Goal: Task Accomplishment & Management: Complete application form

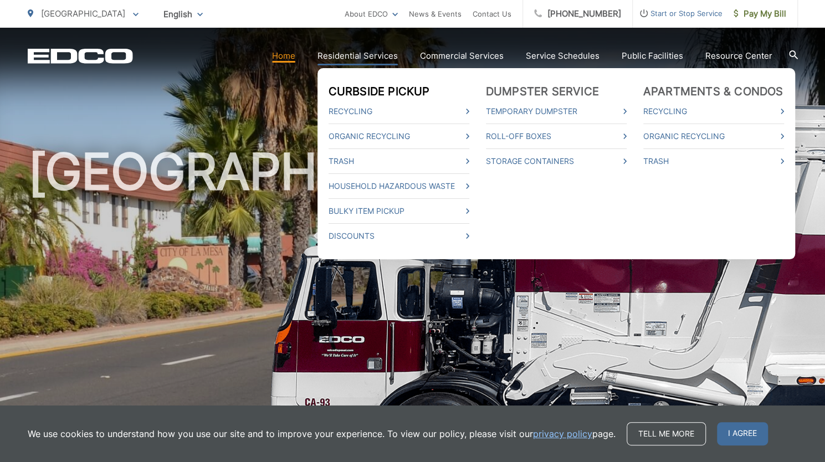
click at [360, 92] on link "Curbside Pickup" at bounding box center [379, 91] width 101 height 13
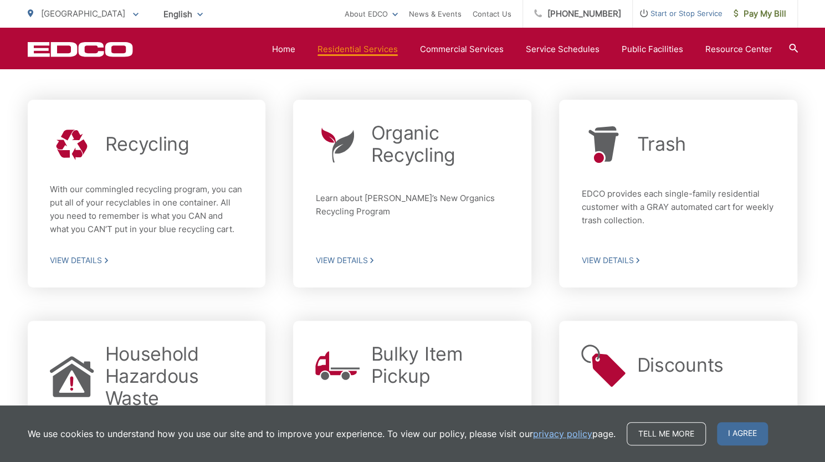
scroll to position [316, 0]
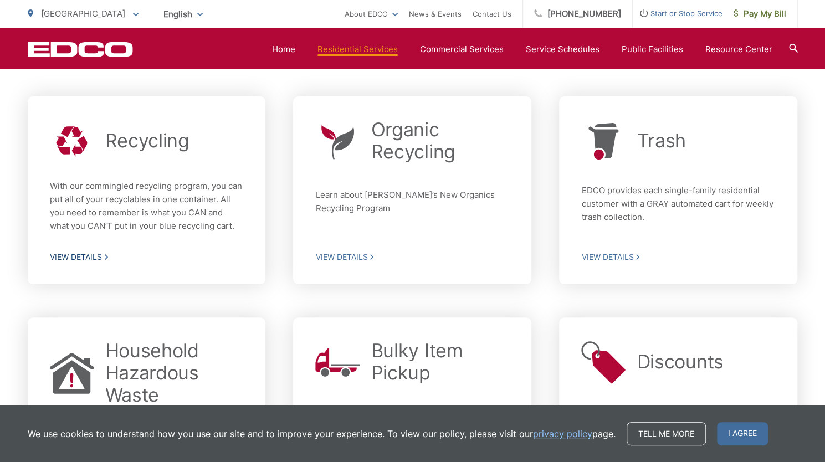
click at [126, 217] on p "With our commingled recycling program, you can put all of your recyclables in o…" at bounding box center [147, 206] width 194 height 53
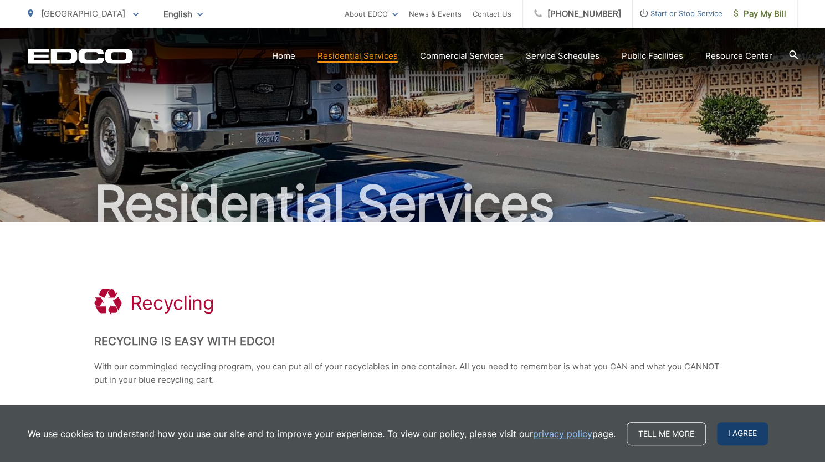
click at [735, 437] on span "I agree" at bounding box center [742, 433] width 51 height 23
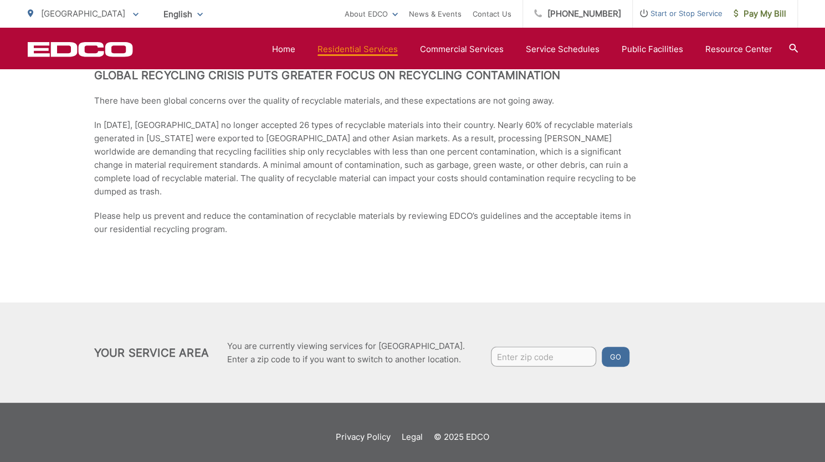
scroll to position [1737, 0]
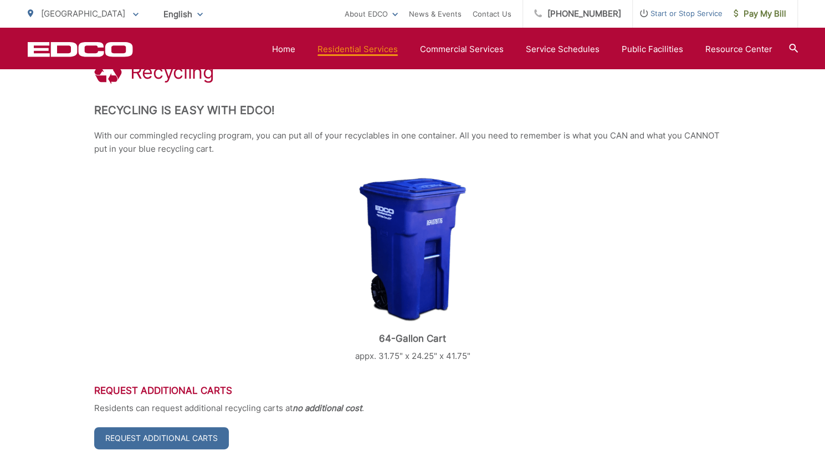
scroll to position [232, 0]
click at [181, 435] on link "Request Additional Carts" at bounding box center [161, 438] width 135 height 22
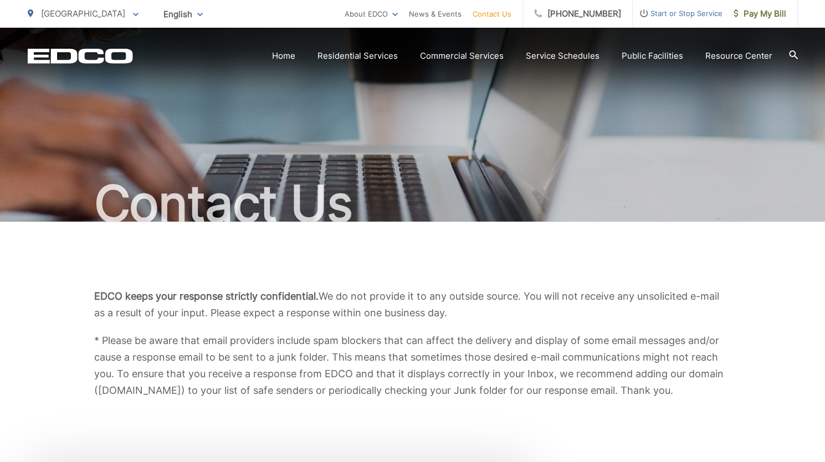
click at [658, 14] on span "Start or Stop Service" at bounding box center [678, 13] width 90 height 13
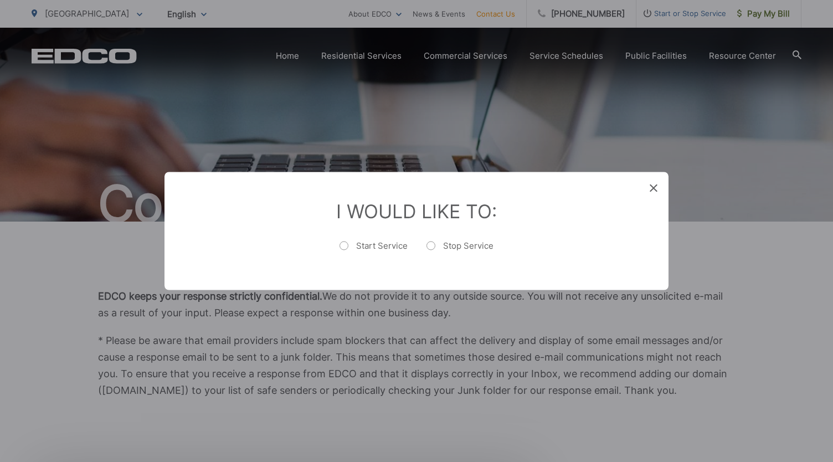
click at [345, 241] on label "Start Service" at bounding box center [374, 251] width 68 height 22
radio input "true"
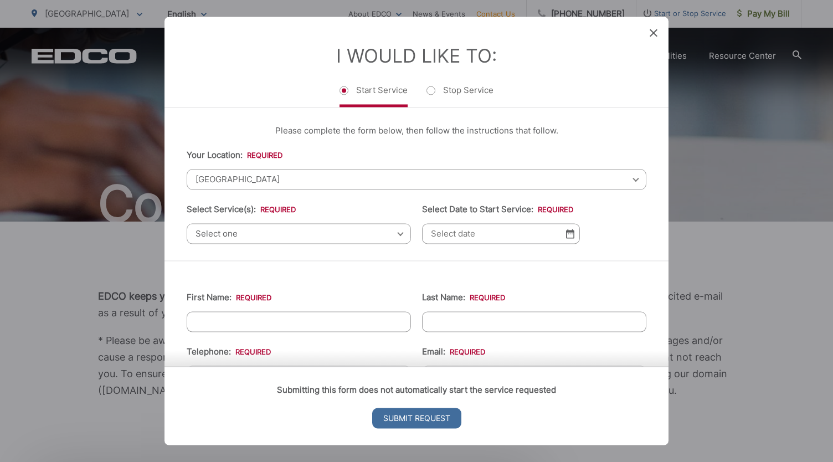
click at [297, 234] on span "Select one" at bounding box center [299, 233] width 224 height 21
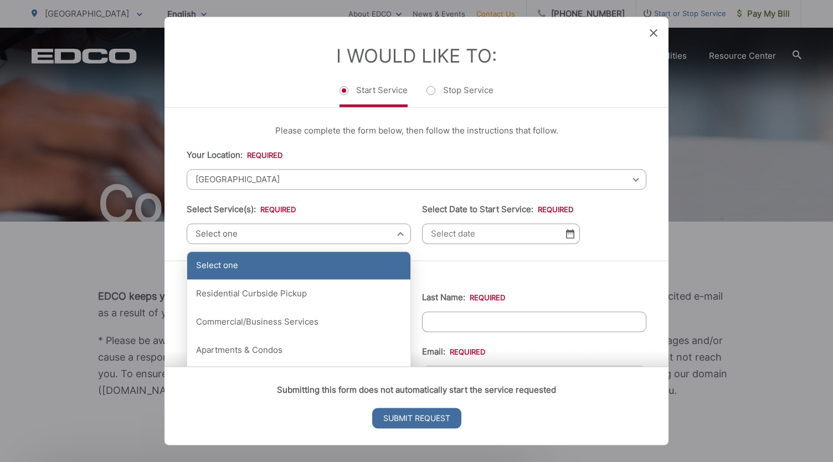
scroll to position [16, 0]
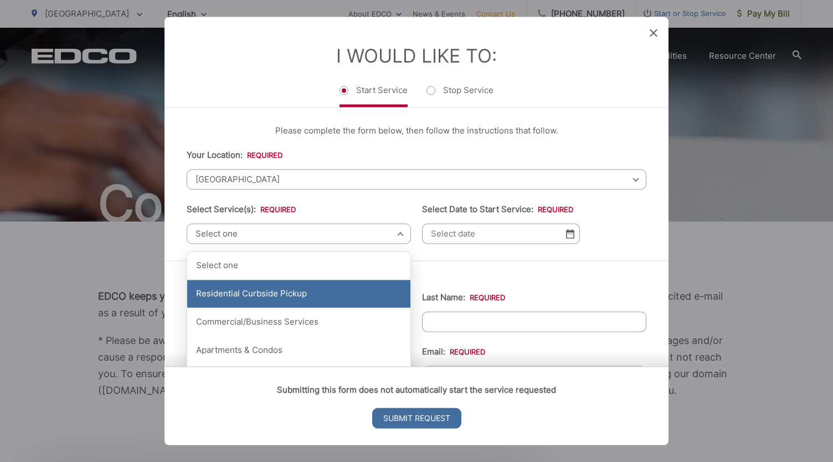
click at [279, 280] on div "Residential Curbside Pickup" at bounding box center [298, 294] width 223 height 28
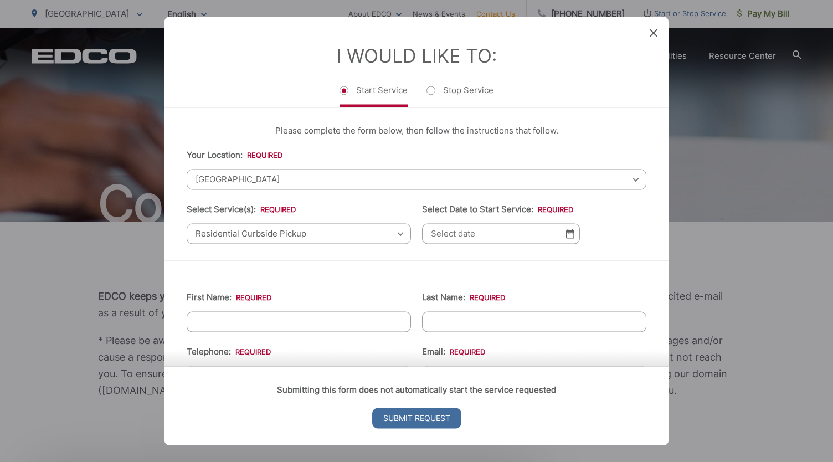
click at [461, 230] on input "Select Date to Start Service: *" at bounding box center [501, 233] width 158 height 21
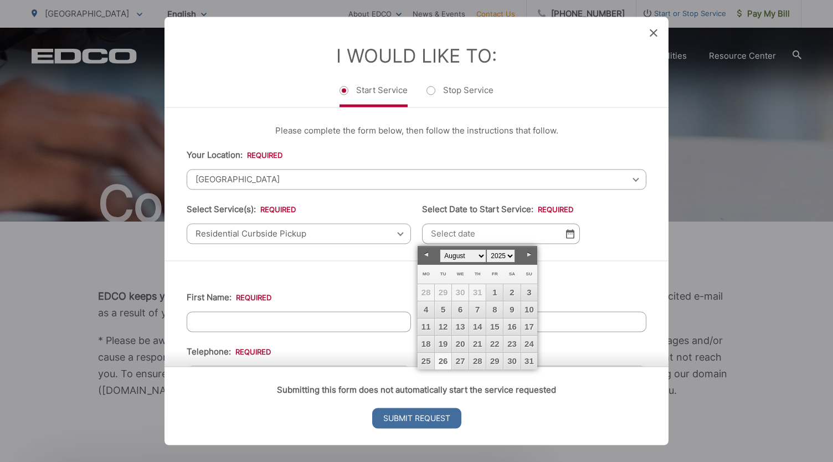
click at [439, 360] on link "26" at bounding box center [443, 361] width 17 height 17
type input "08/26/2025"
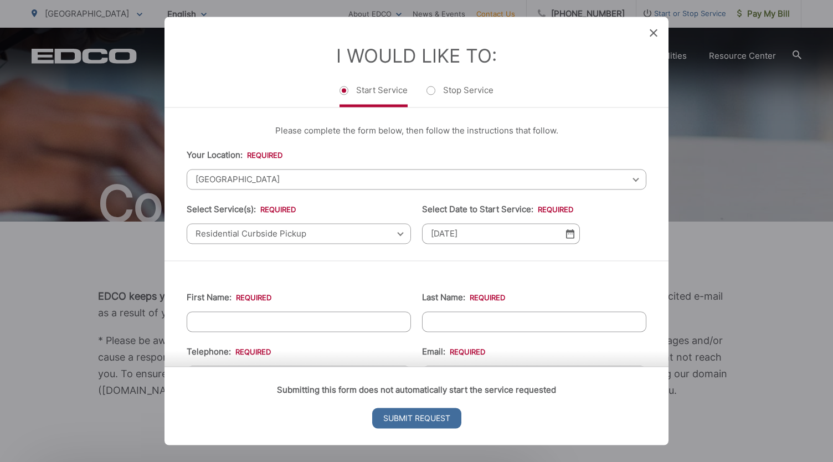
click at [298, 321] on input "First Name: *" at bounding box center [299, 321] width 224 height 21
click at [214, 325] on input "First Name: *" at bounding box center [299, 321] width 224 height 21
click at [206, 321] on input "First Name: *" at bounding box center [299, 321] width 224 height 21
type input "Aaron"
type input "Dawson"
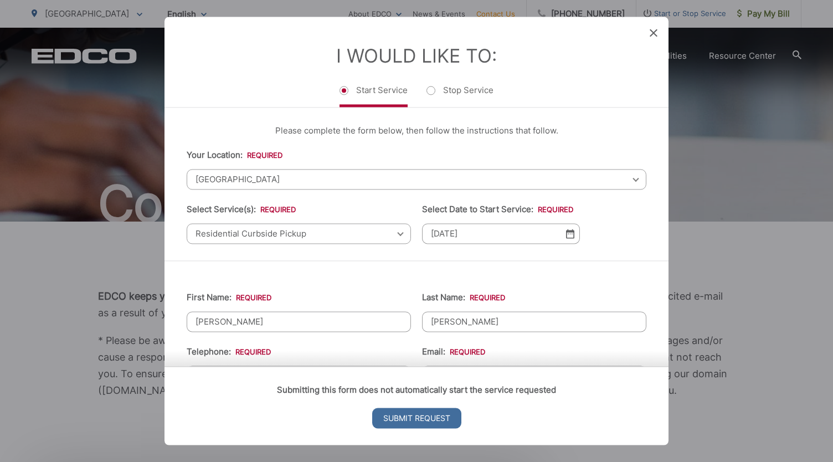
type input "5035938835"
type input "dawson.am@gmail.com"
type input "4723 Boulder Pl."
type input "La Mesa"
type input "91941"
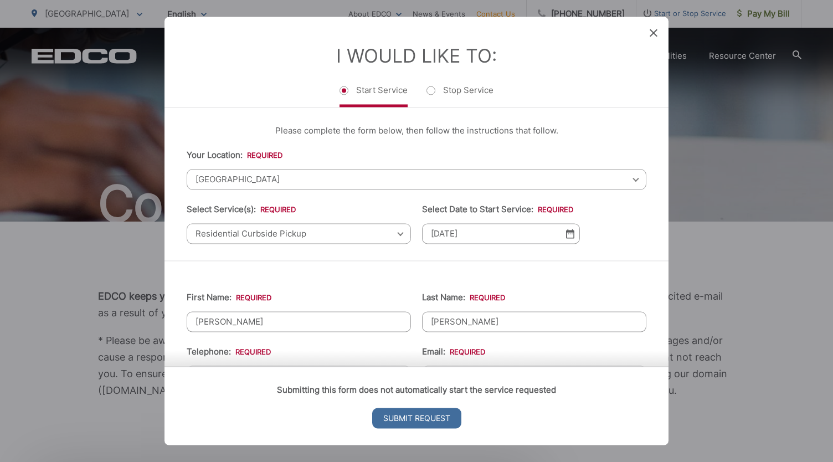
type input "(503) 593-8835"
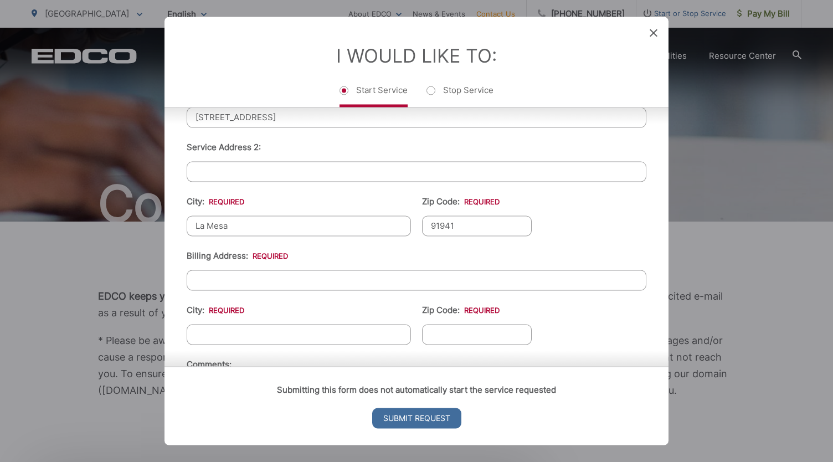
scroll to position [326, 0]
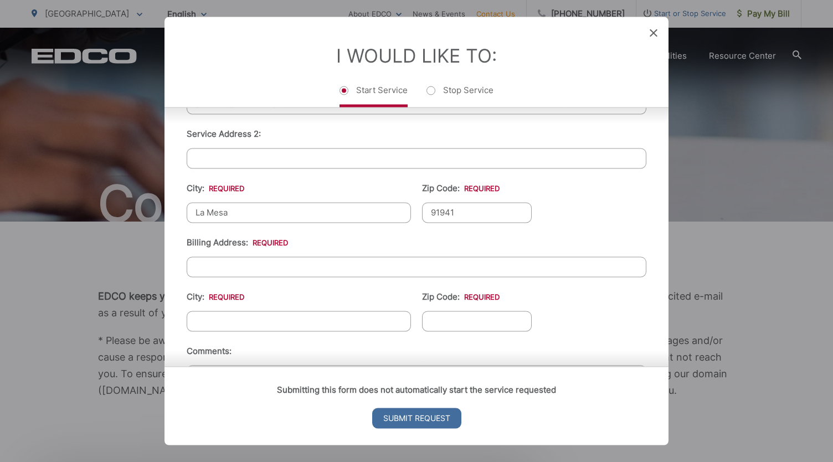
click at [279, 264] on input "Billing Address: *" at bounding box center [417, 267] width 460 height 21
type input "4723 Boulder Pl."
type input "La Mesa"
type input "91941"
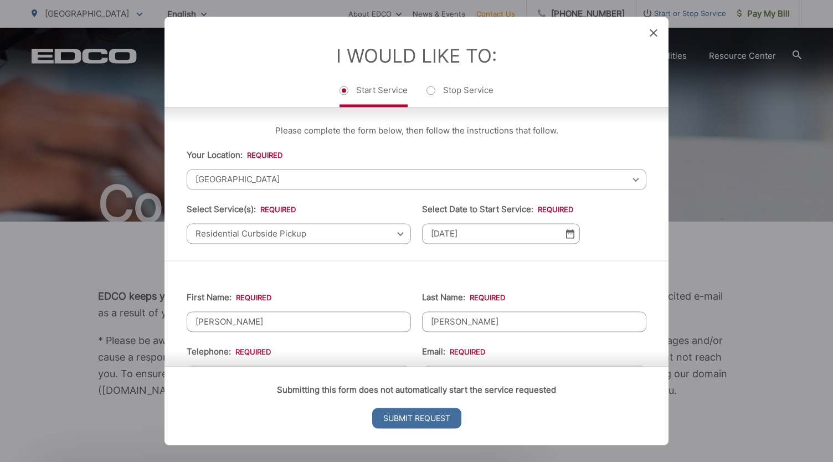
scroll to position [407, 0]
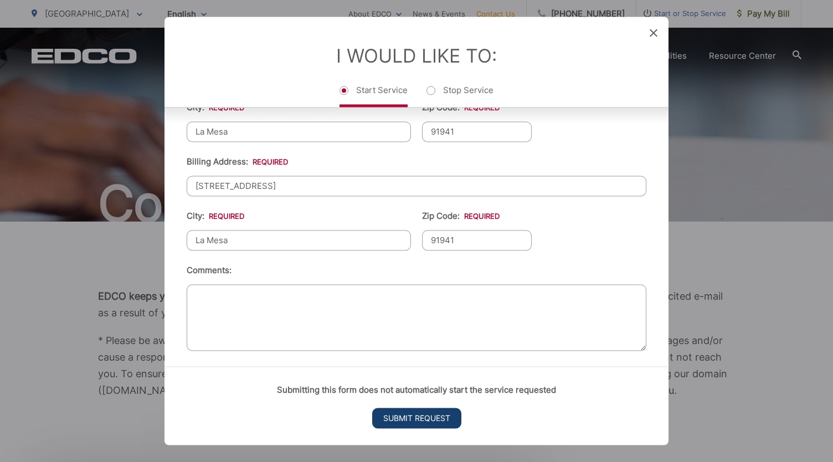
click at [409, 422] on input "Submit Request" at bounding box center [416, 418] width 89 height 21
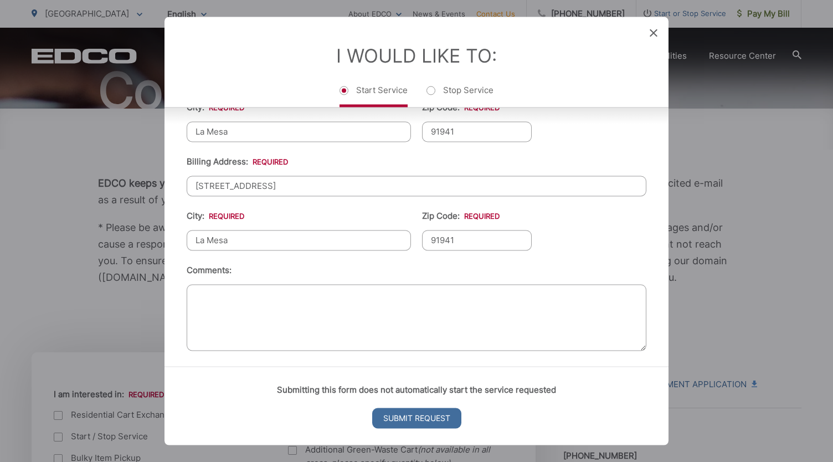
scroll to position [0, 0]
